Goal: Task Accomplishment & Management: Manage account settings

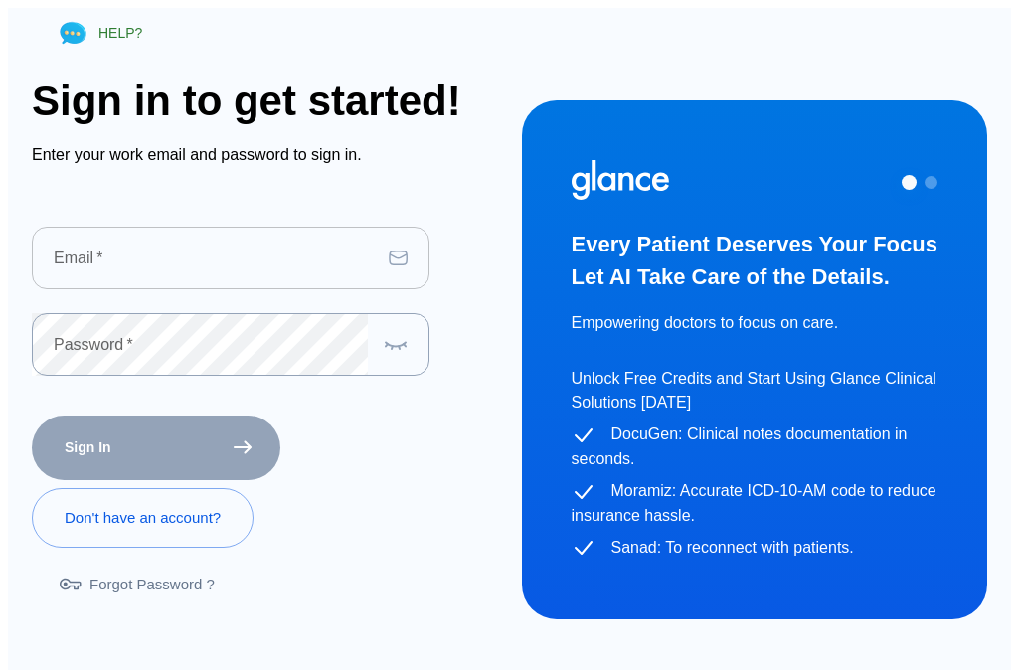
drag, startPoint x: 0, startPoint y: 0, endPoint x: 144, endPoint y: 239, distance: 278.7
click at [144, 239] on input "text" at bounding box center [206, 258] width 349 height 63
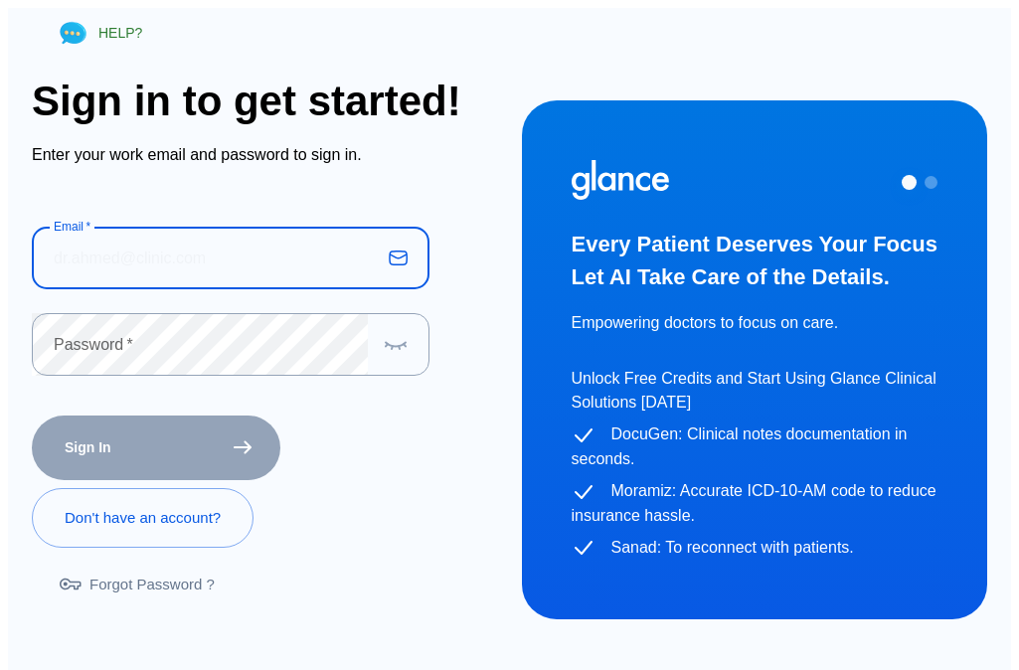
type input "[EMAIL_ADDRESS][DOMAIN_NAME]"
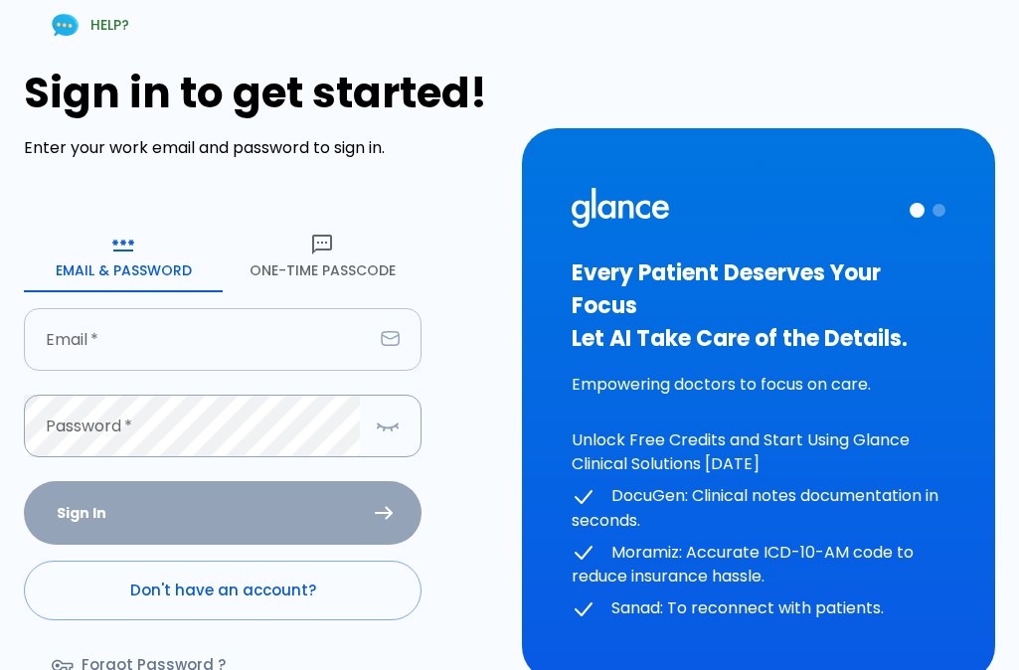
click at [192, 344] on input "text" at bounding box center [198, 339] width 349 height 63
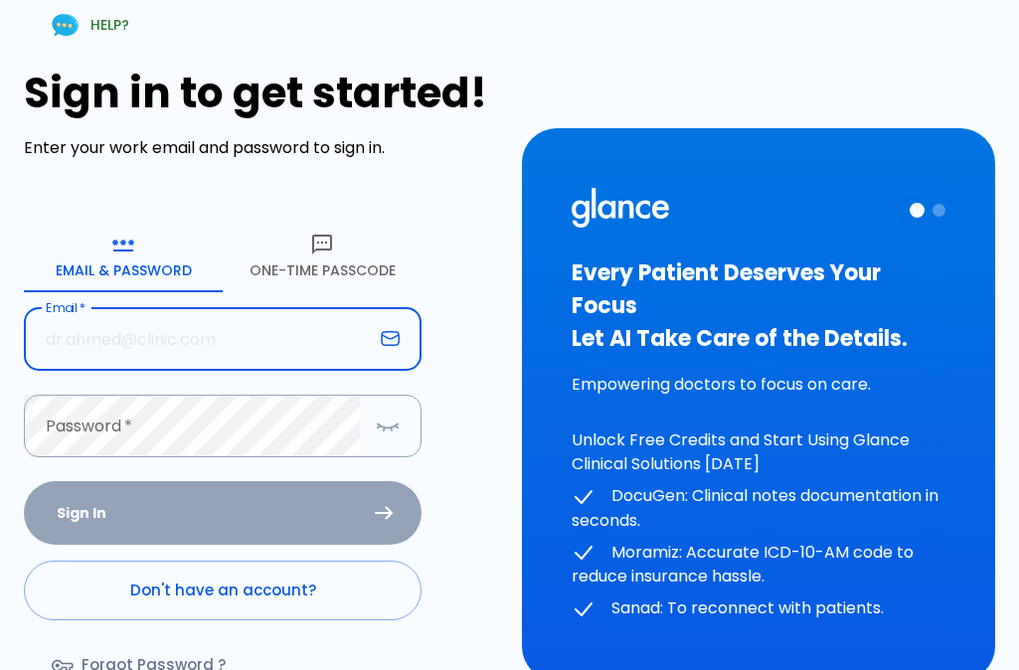
type input "[EMAIL_ADDRESS][DOMAIN_NAME]"
click at [328, 340] on input "[EMAIL_ADDRESS][DOMAIN_NAME]" at bounding box center [198, 339] width 349 height 63
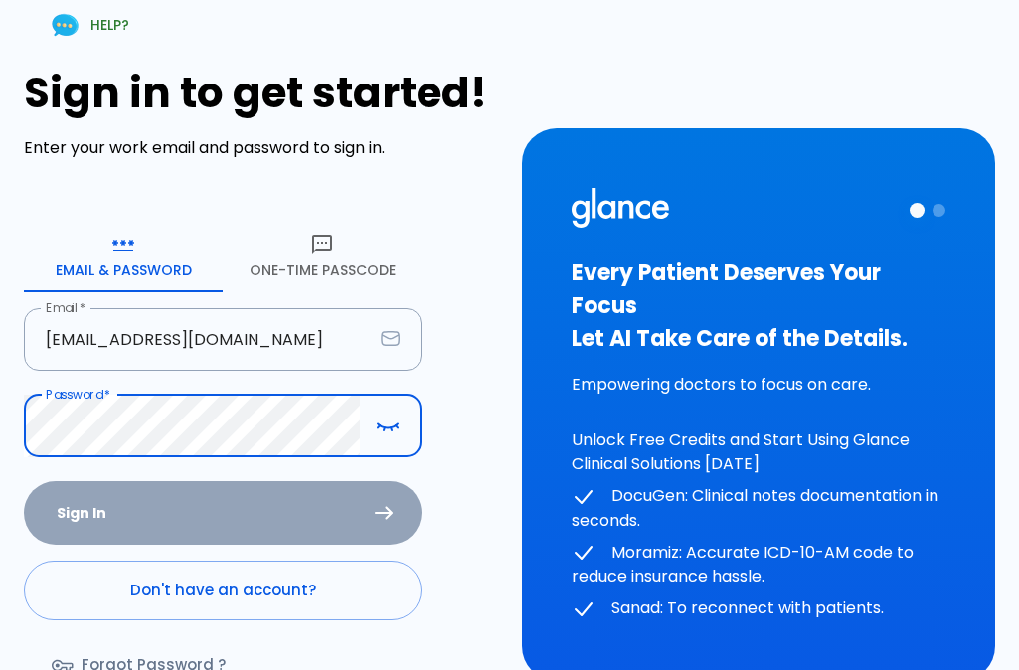
scroll to position [99, 0]
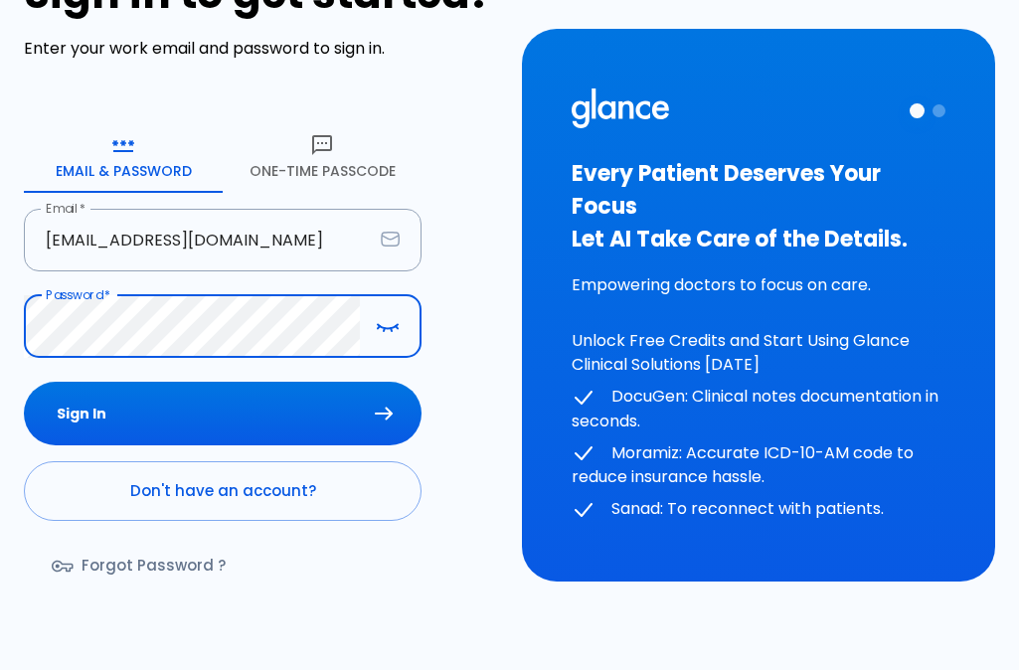
click at [203, 408] on button "Sign In" at bounding box center [223, 414] width 398 height 65
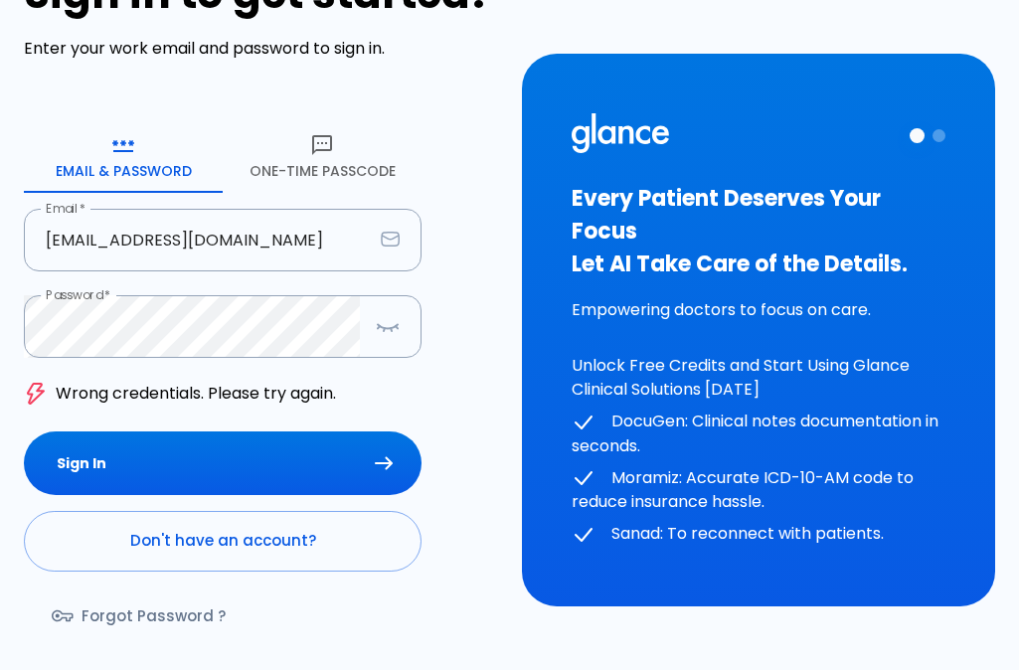
click at [324, 170] on button "One-Time Passcode" at bounding box center [322, 157] width 199 height 72
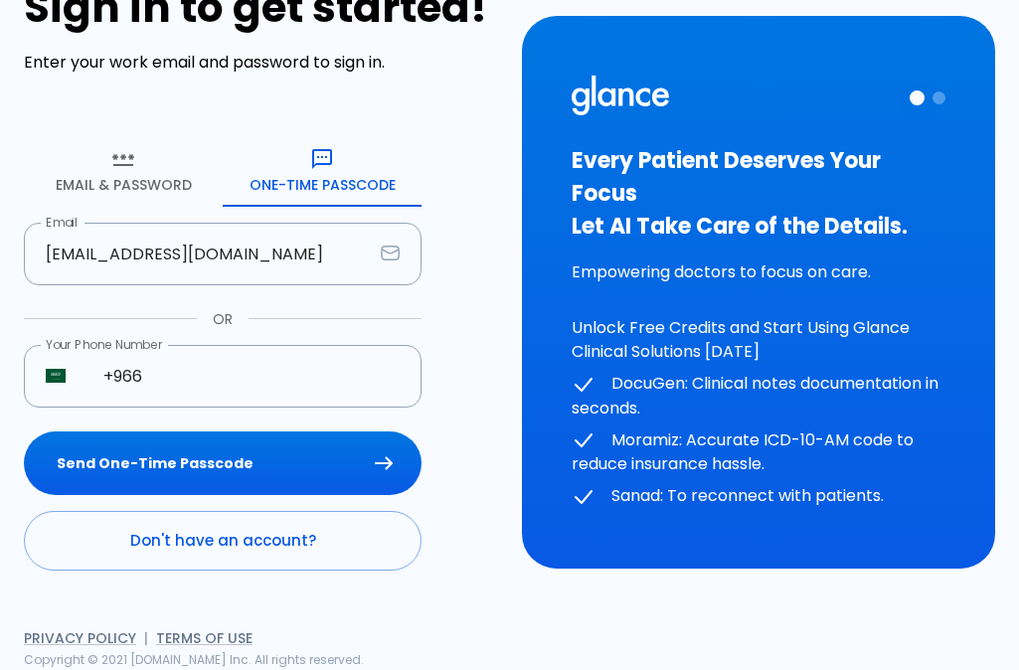
scroll to position [85, 0]
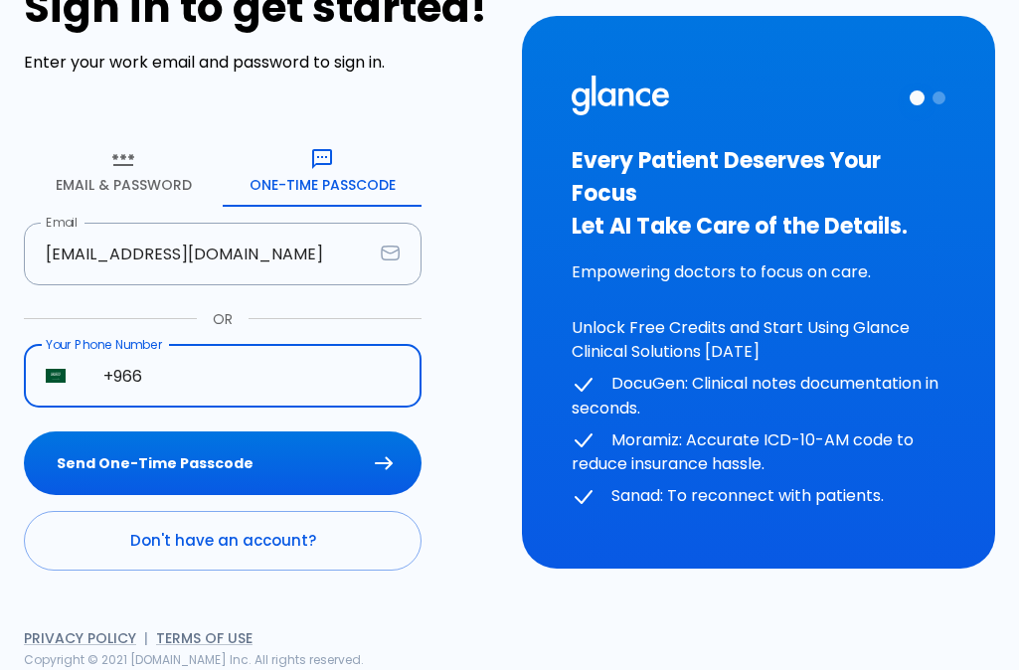
click at [277, 387] on input "+966" at bounding box center [251, 376] width 340 height 63
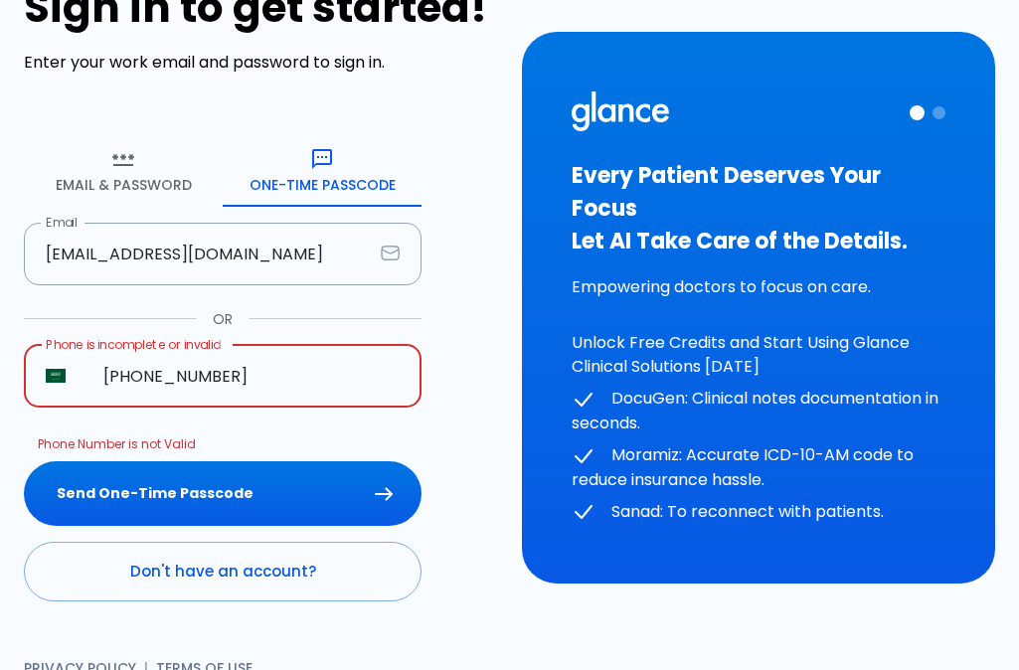
type input "+966 51 121 82"
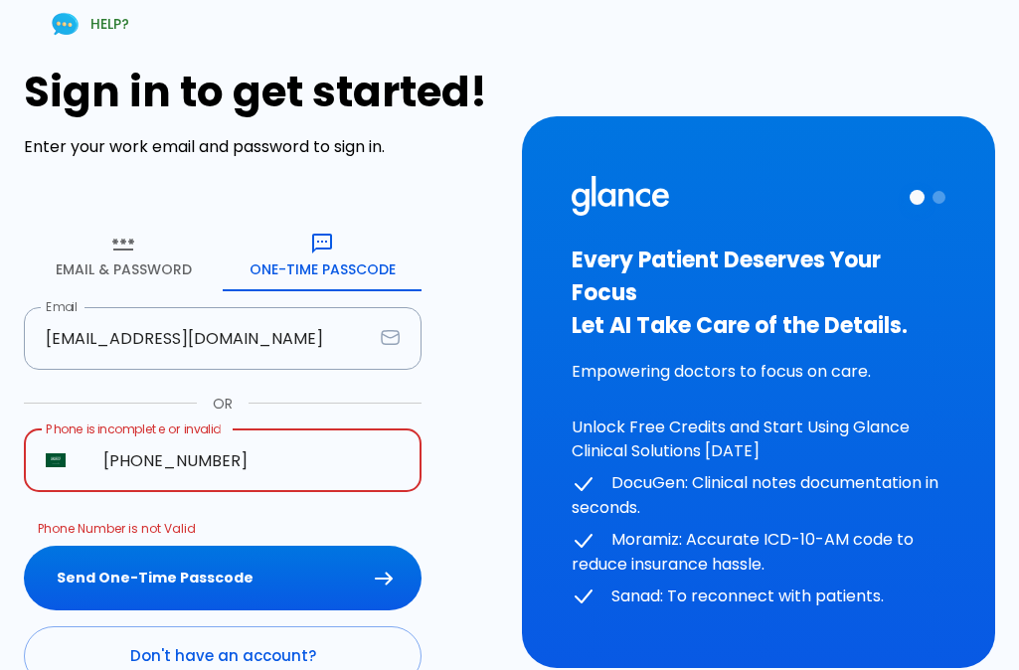
scroll to position [0, 0]
